Goal: Information Seeking & Learning: Compare options

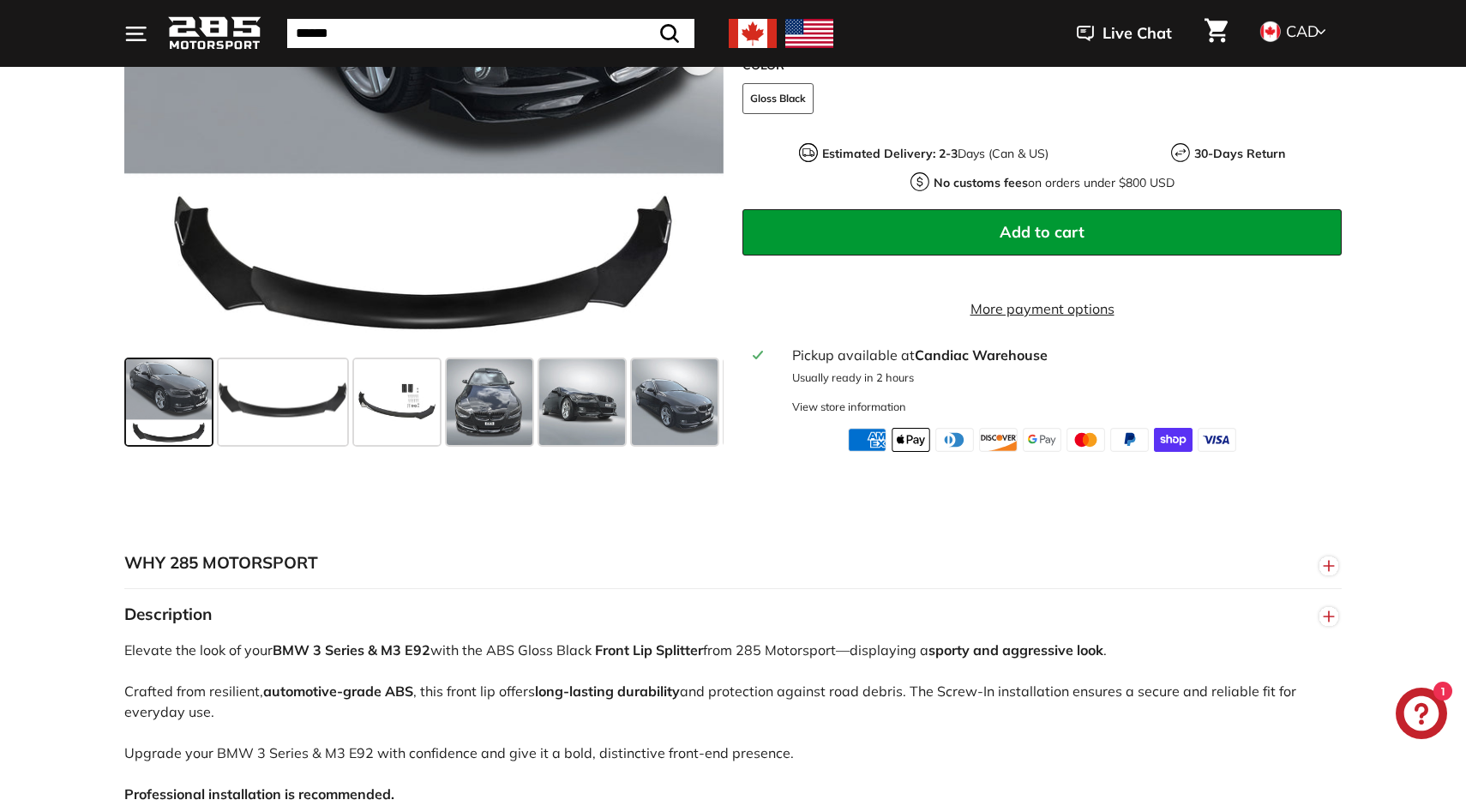
scroll to position [561, 0]
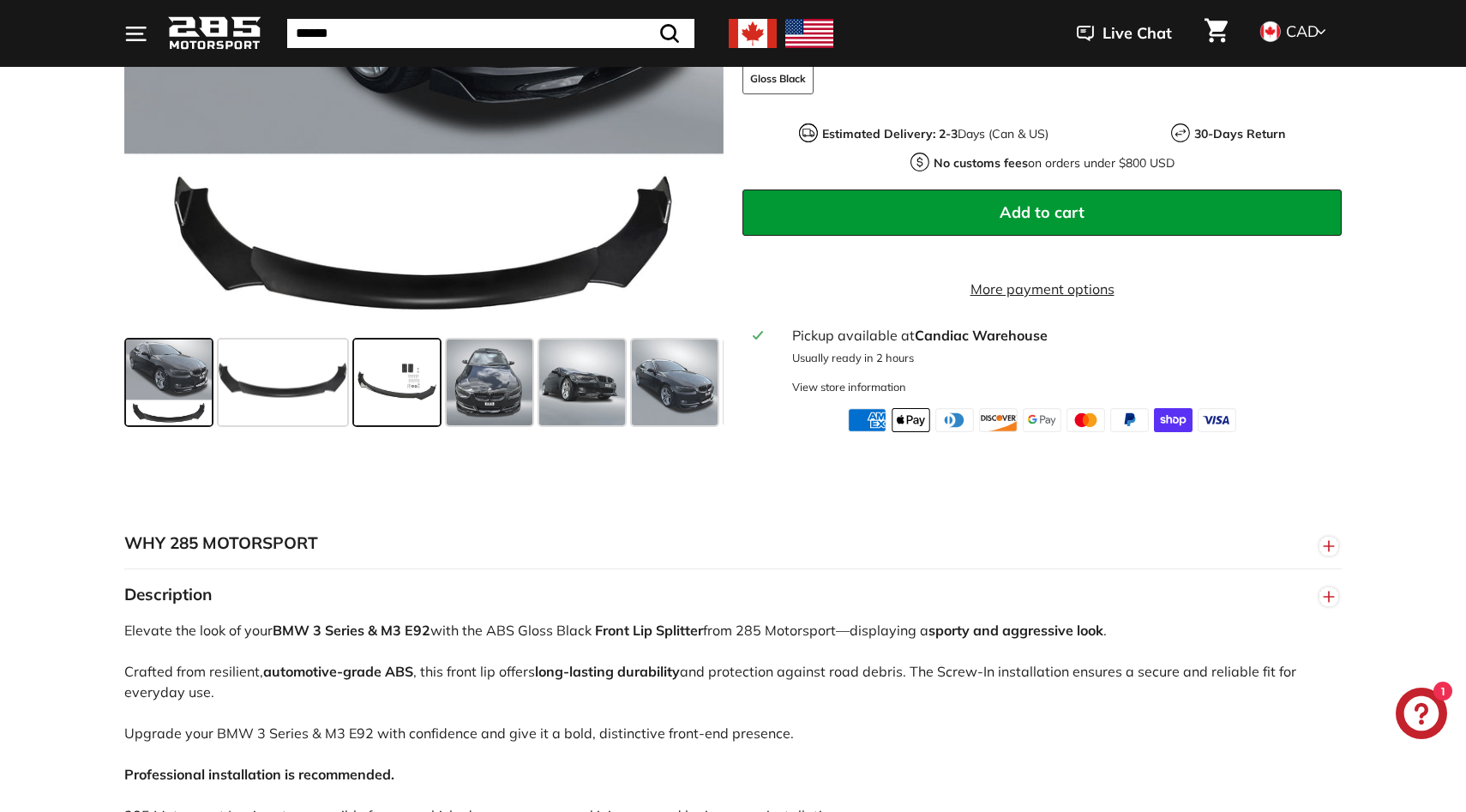
click at [423, 414] on span at bounding box center [397, 383] width 86 height 86
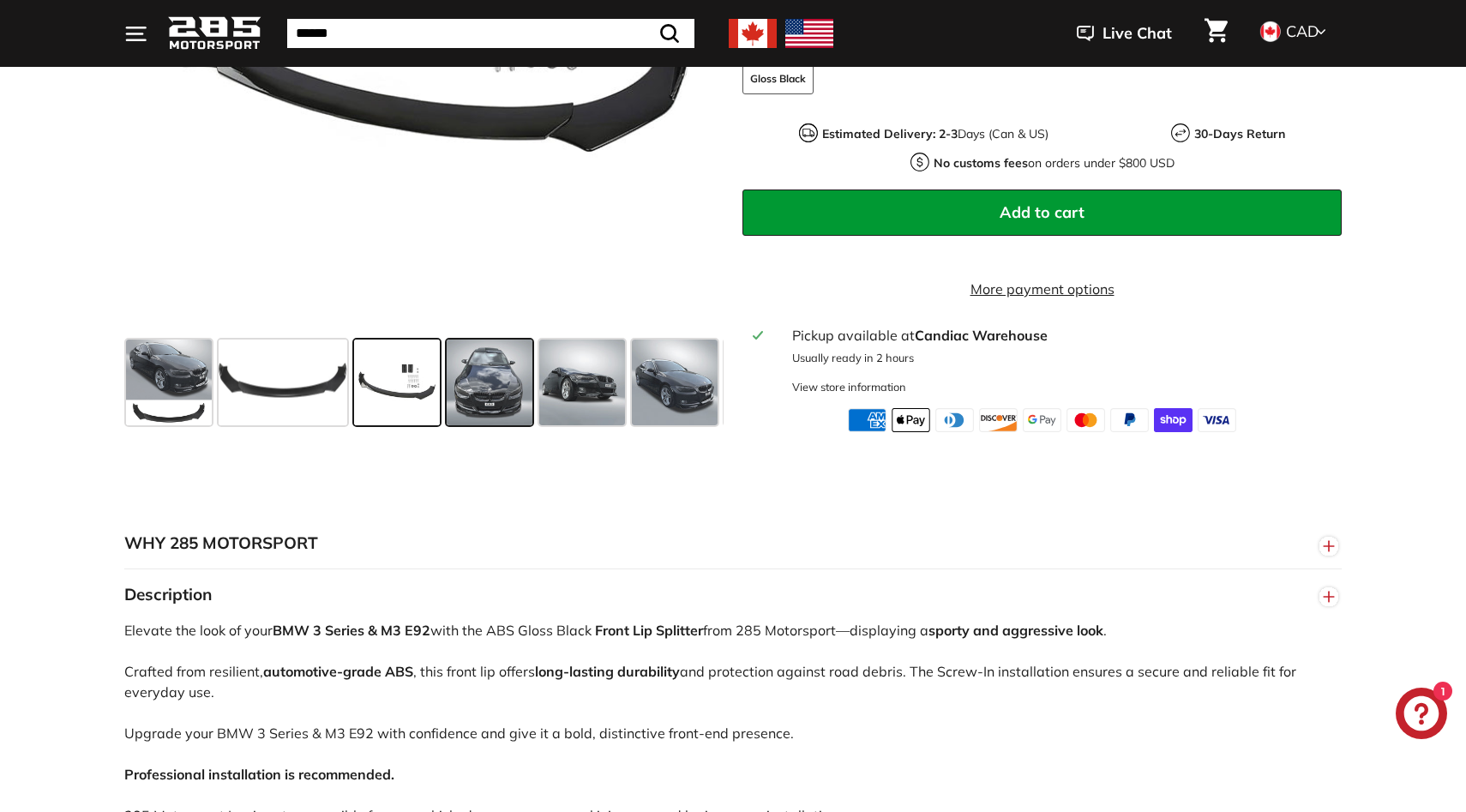
click at [522, 408] on span at bounding box center [490, 383] width 86 height 86
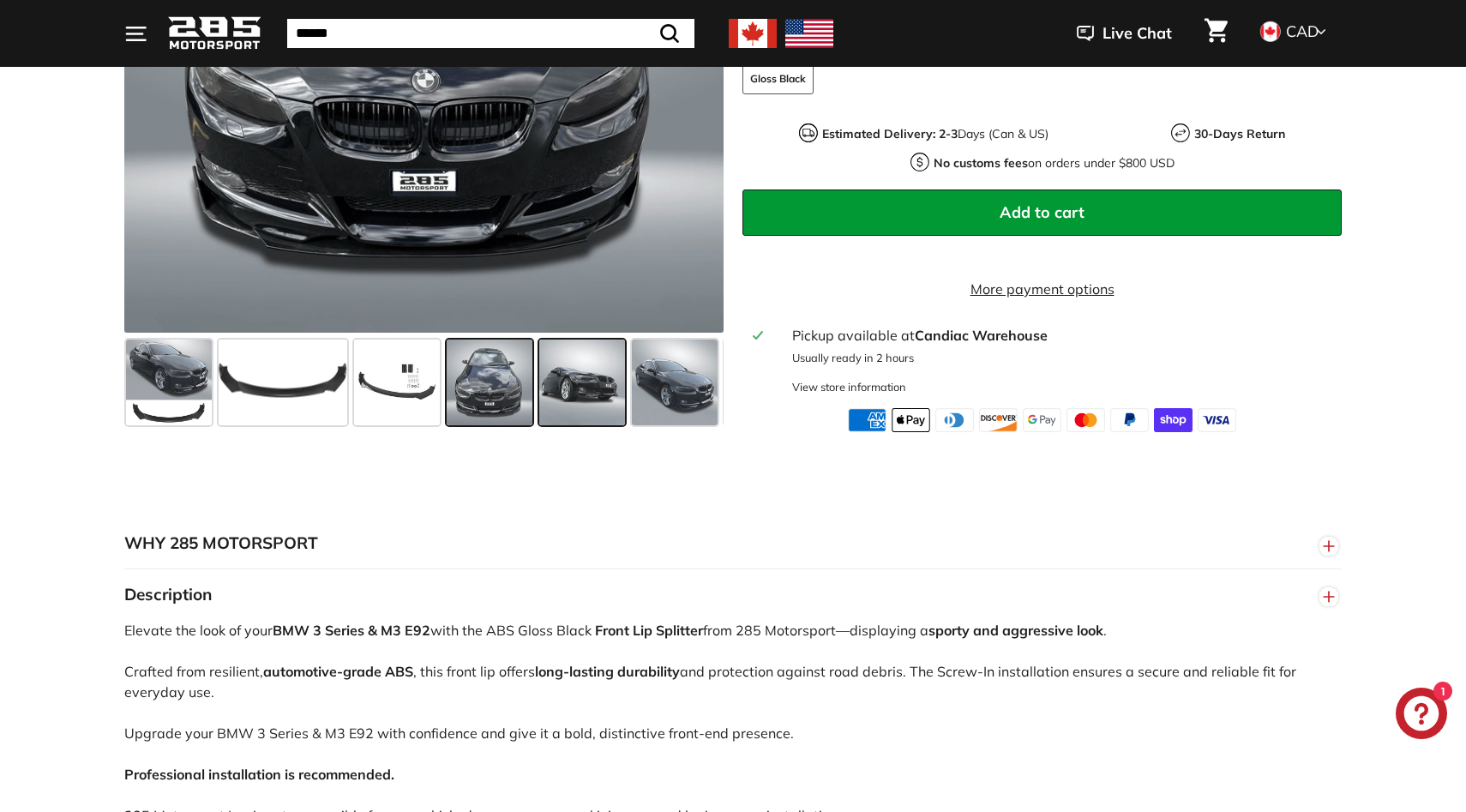
click at [618, 420] on span at bounding box center [583, 383] width 86 height 86
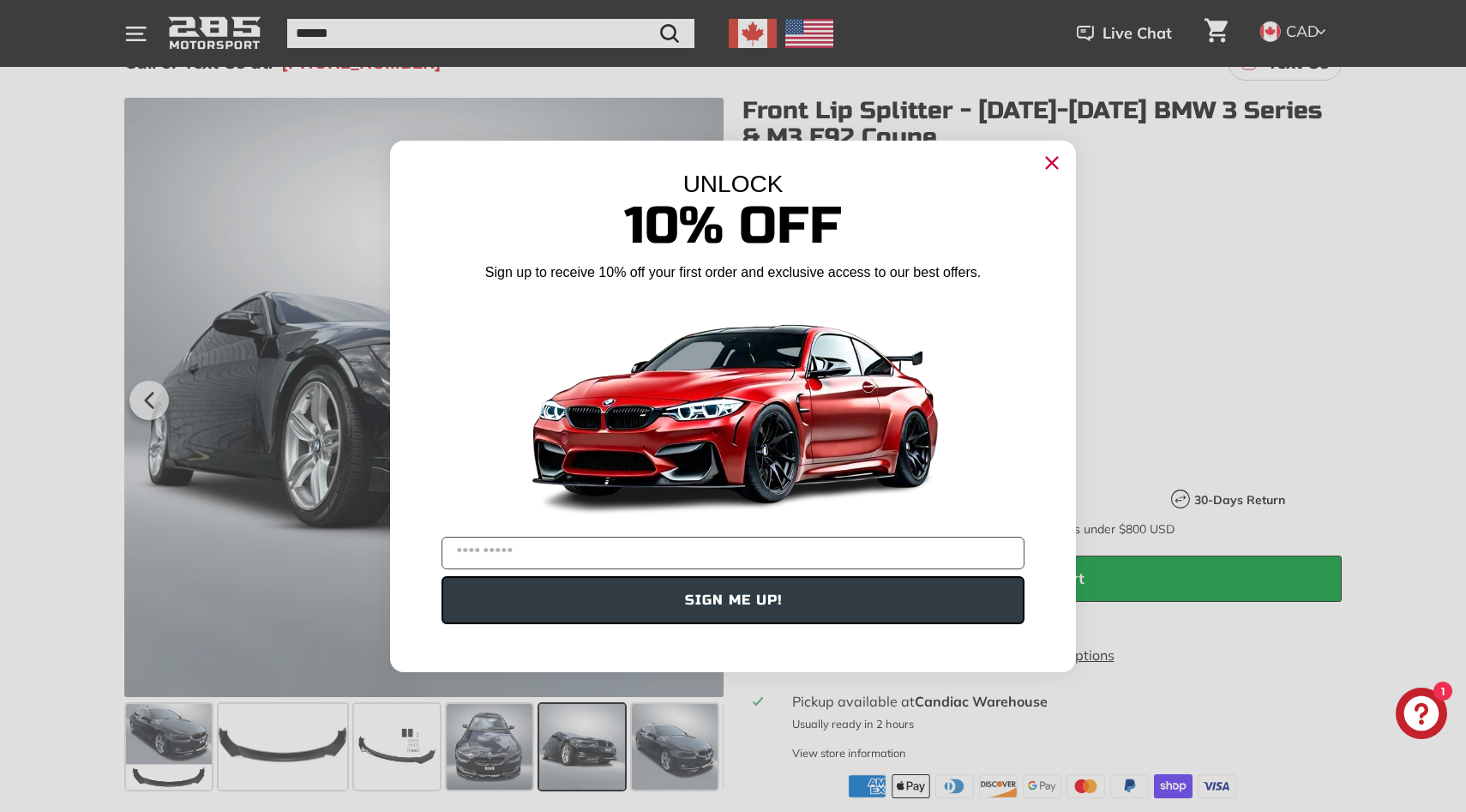
scroll to position [185, 0]
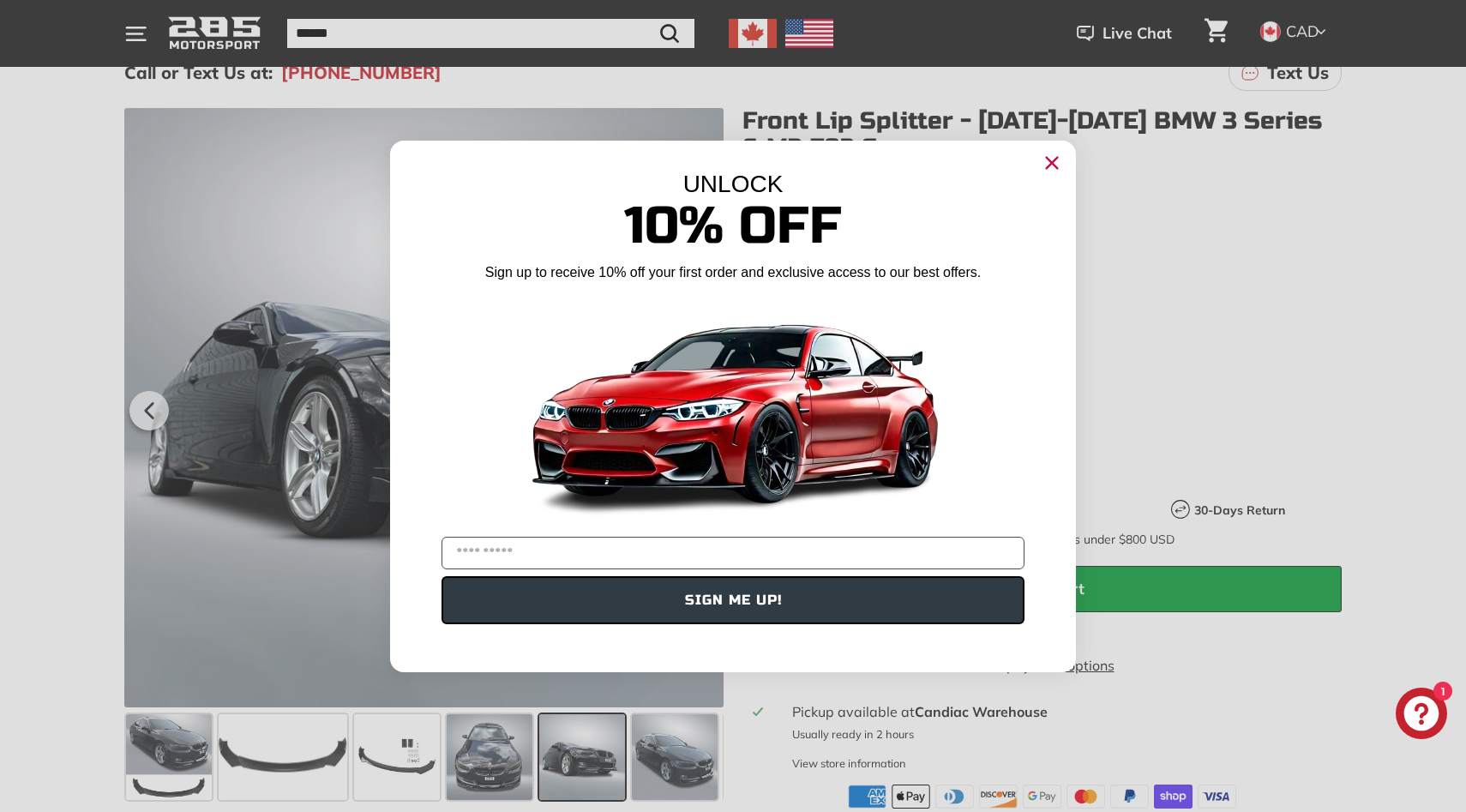
click at [1054, 157] on circle "Close dialog" at bounding box center [1052, 162] width 25 height 25
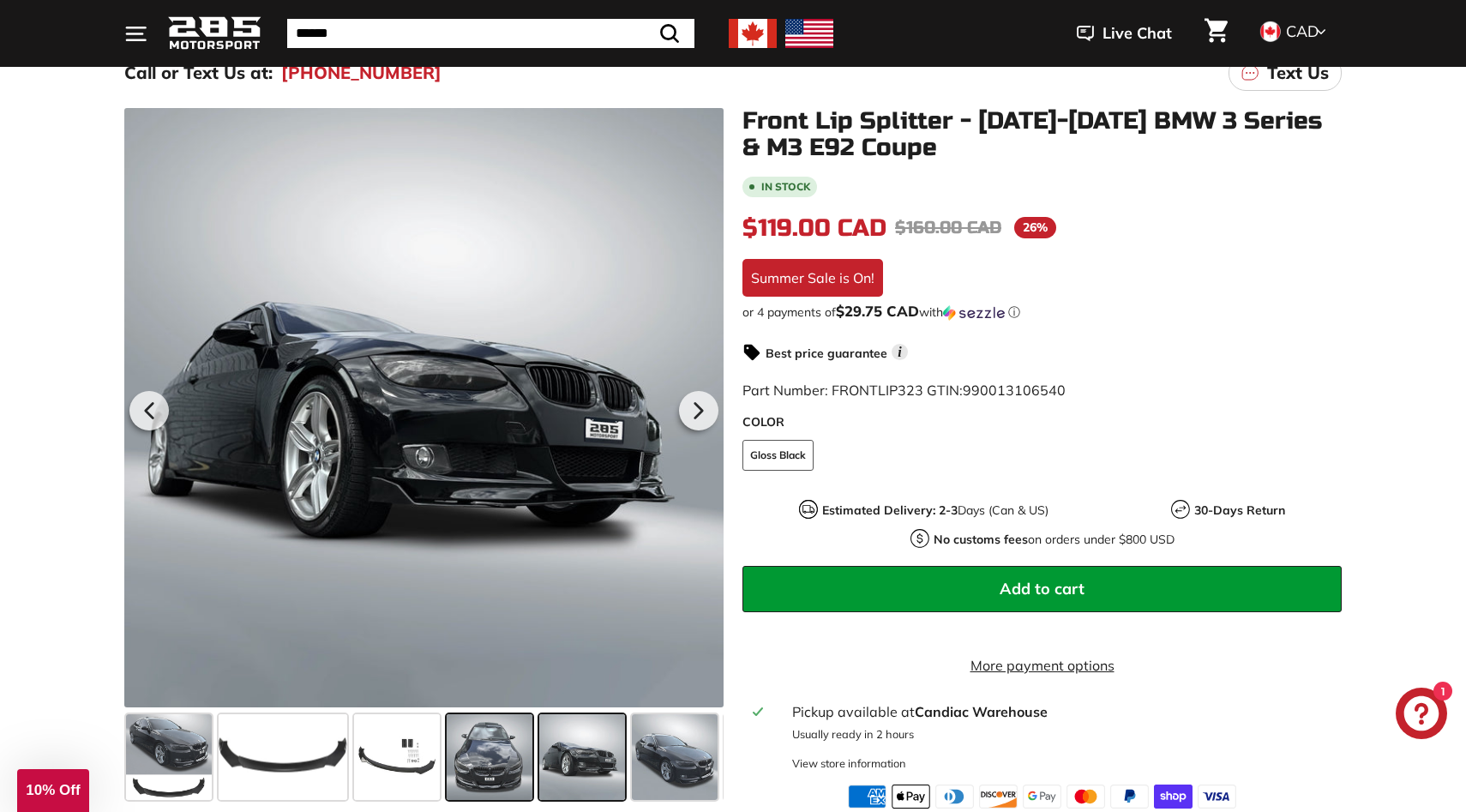
click at [499, 740] on span at bounding box center [490, 757] width 86 height 86
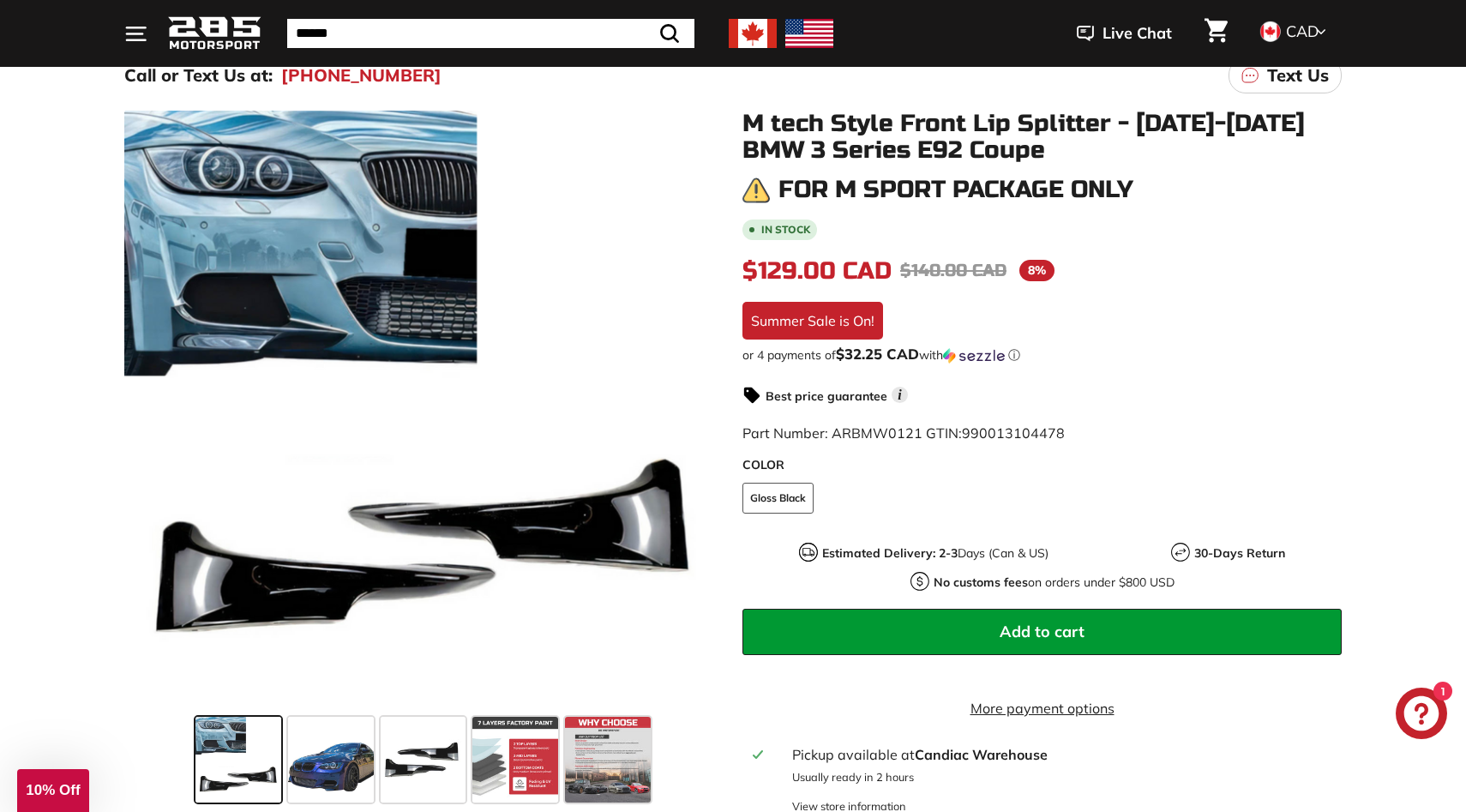
scroll to position [184, 0]
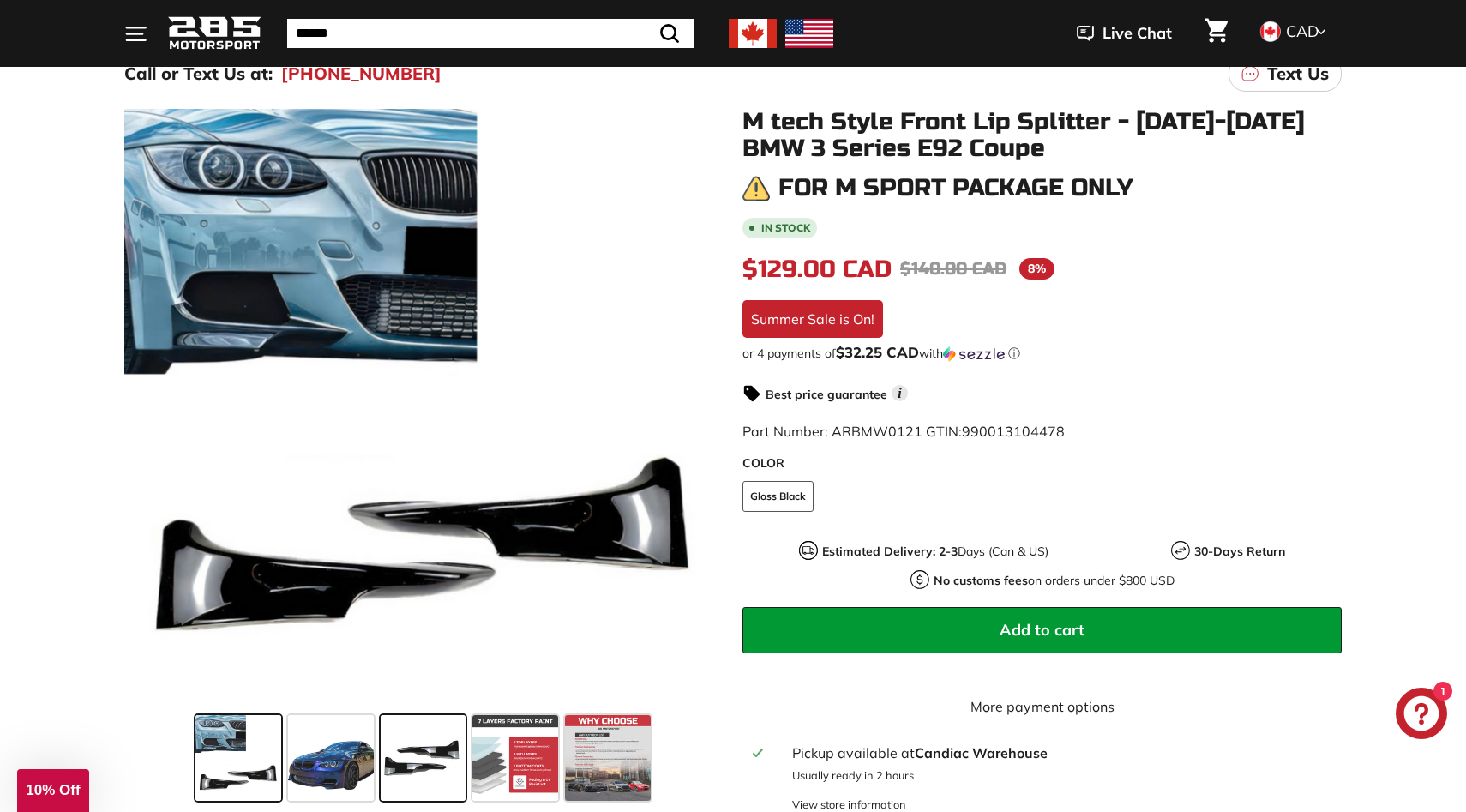
click at [401, 746] on span at bounding box center [424, 758] width 86 height 86
